Goal: Task Accomplishment & Management: Use online tool/utility

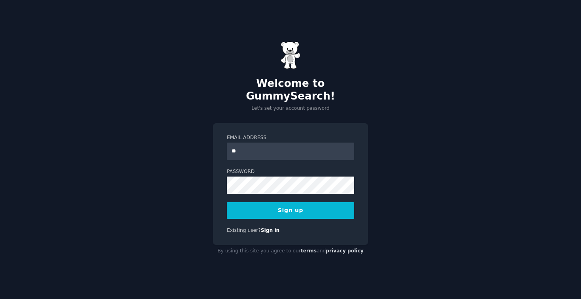
type input "**********"
click at [287, 210] on button "Sign up" at bounding box center [290, 210] width 127 height 17
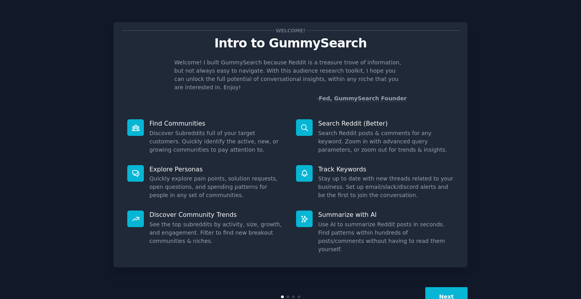
click at [446, 287] on button "Next" at bounding box center [446, 296] width 42 height 19
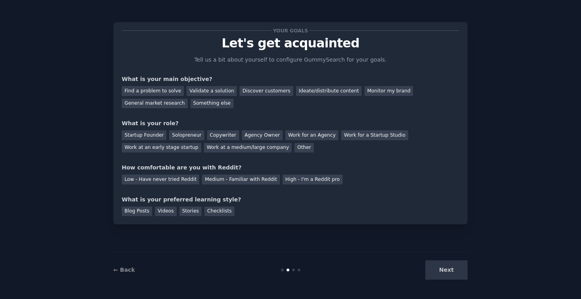
click at [448, 270] on div "Next" at bounding box center [408, 269] width 118 height 19
click at [152, 92] on div "Find a problem to solve" at bounding box center [153, 91] width 62 height 10
click at [179, 135] on div "Solopreneur" at bounding box center [186, 135] width 35 height 10
click at [209, 181] on div "Medium - Familiar with Reddit" at bounding box center [240, 180] width 77 height 10
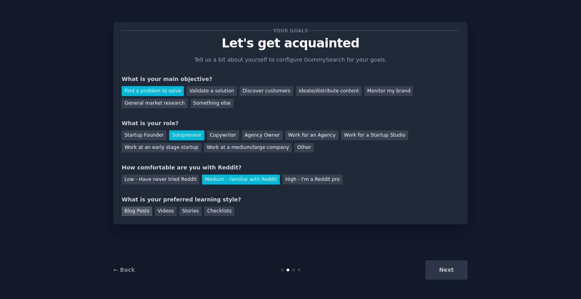
click at [142, 213] on div "Blog Posts" at bounding box center [137, 212] width 30 height 10
click at [171, 215] on div "Videos" at bounding box center [166, 212] width 22 height 10
click at [143, 210] on div "Blog Posts" at bounding box center [137, 212] width 30 height 10
click at [443, 266] on button "Next" at bounding box center [446, 269] width 42 height 19
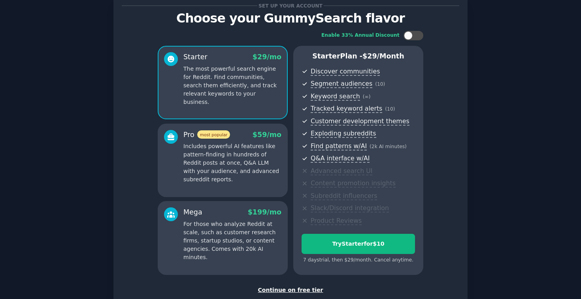
scroll to position [75, 0]
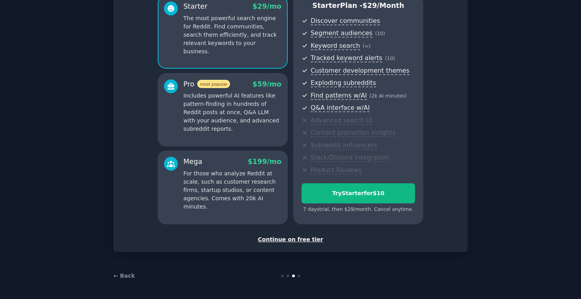
click at [292, 239] on div "Continue on free tier" at bounding box center [291, 240] width 338 height 8
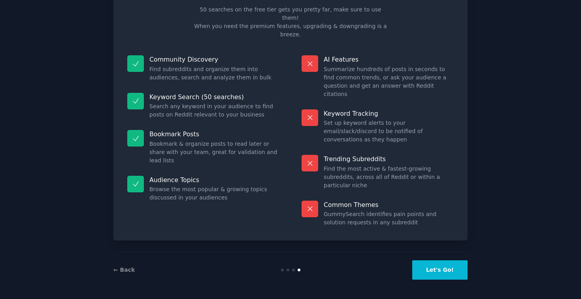
scroll to position [9, 0]
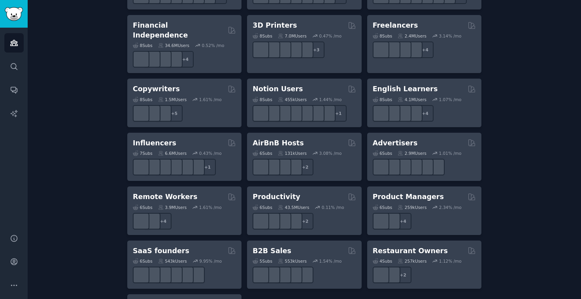
scroll to position [571, 0]
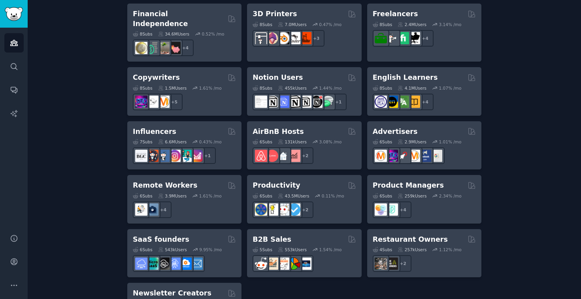
scroll to position [613, 0]
